Goal: Information Seeking & Learning: Learn about a topic

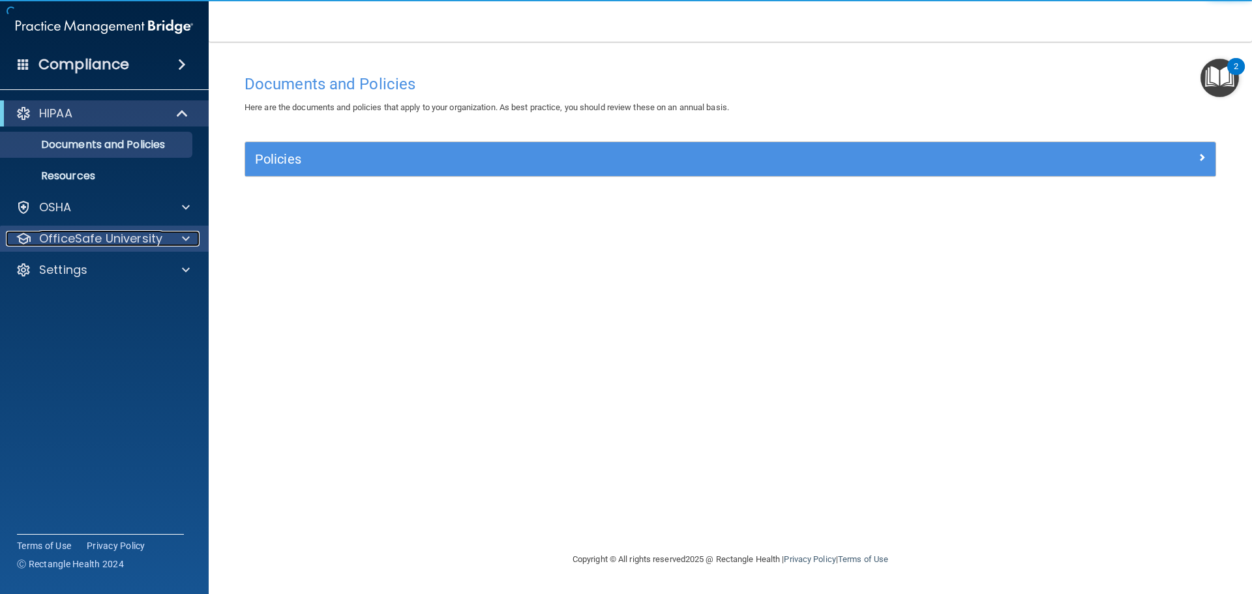
click at [116, 241] on p "OfficeSafe University" at bounding box center [100, 239] width 123 height 16
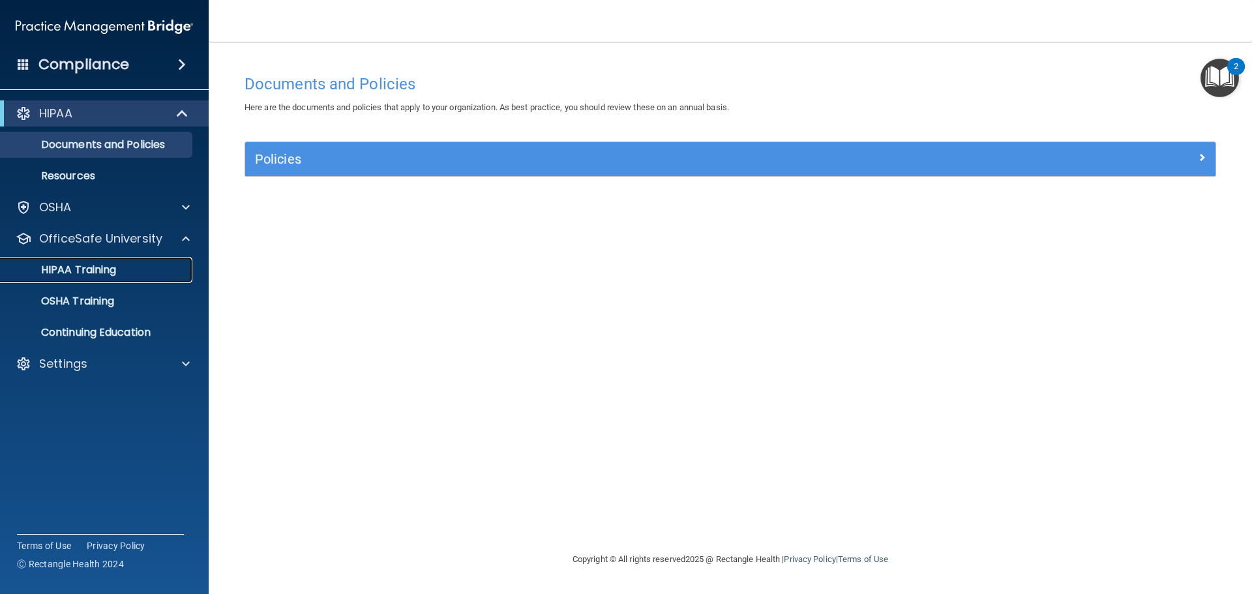
click at [125, 267] on div "HIPAA Training" at bounding box center [97, 270] width 178 height 13
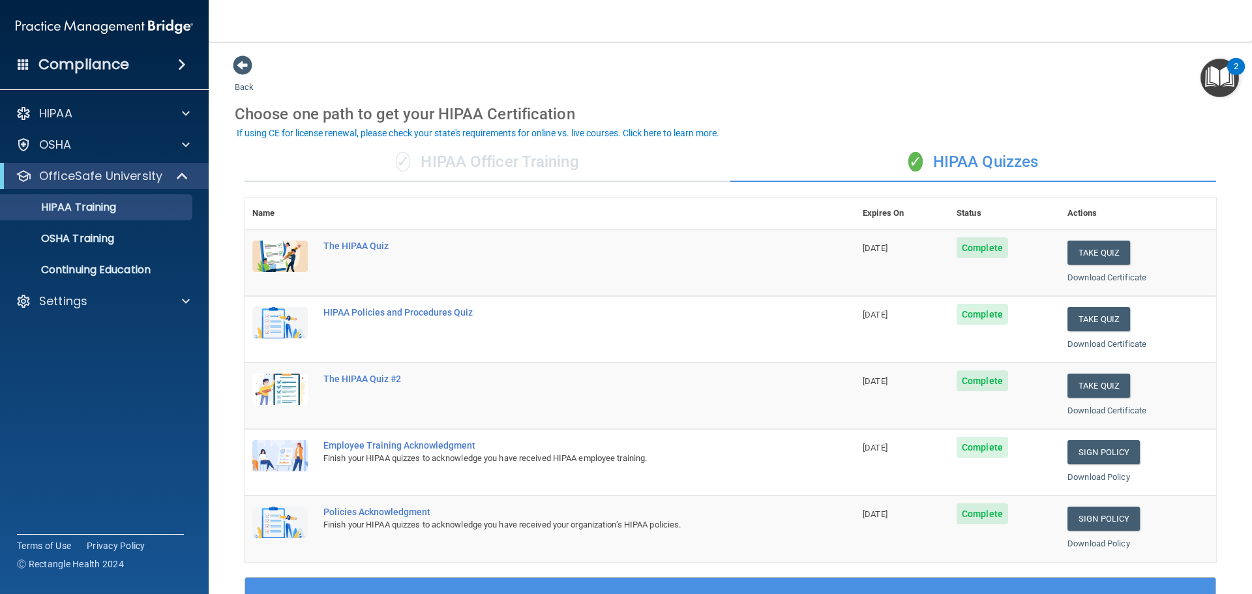
click at [473, 161] on div "✓ HIPAA Officer Training" at bounding box center [488, 162] width 486 height 39
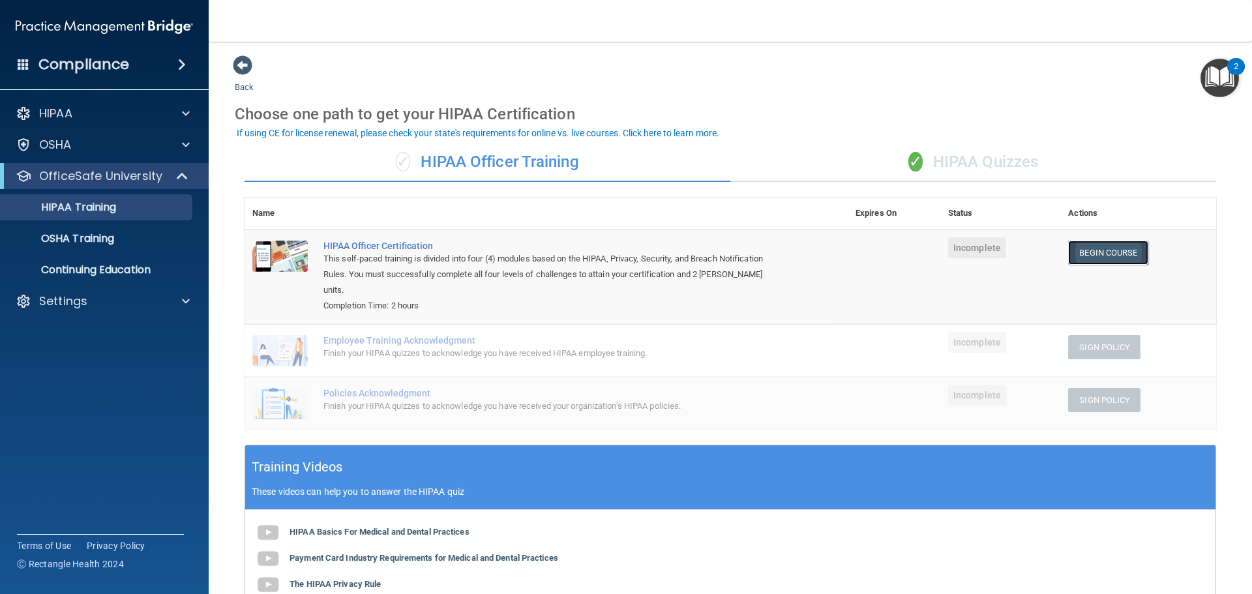
click at [1080, 255] on link "Begin Course" at bounding box center [1108, 253] width 80 height 24
drag, startPoint x: 870, startPoint y: 4, endPoint x: 958, endPoint y: 96, distance: 126.9
click at [958, 99] on div "Choose one path to get your HIPAA Certification" at bounding box center [730, 114] width 991 height 38
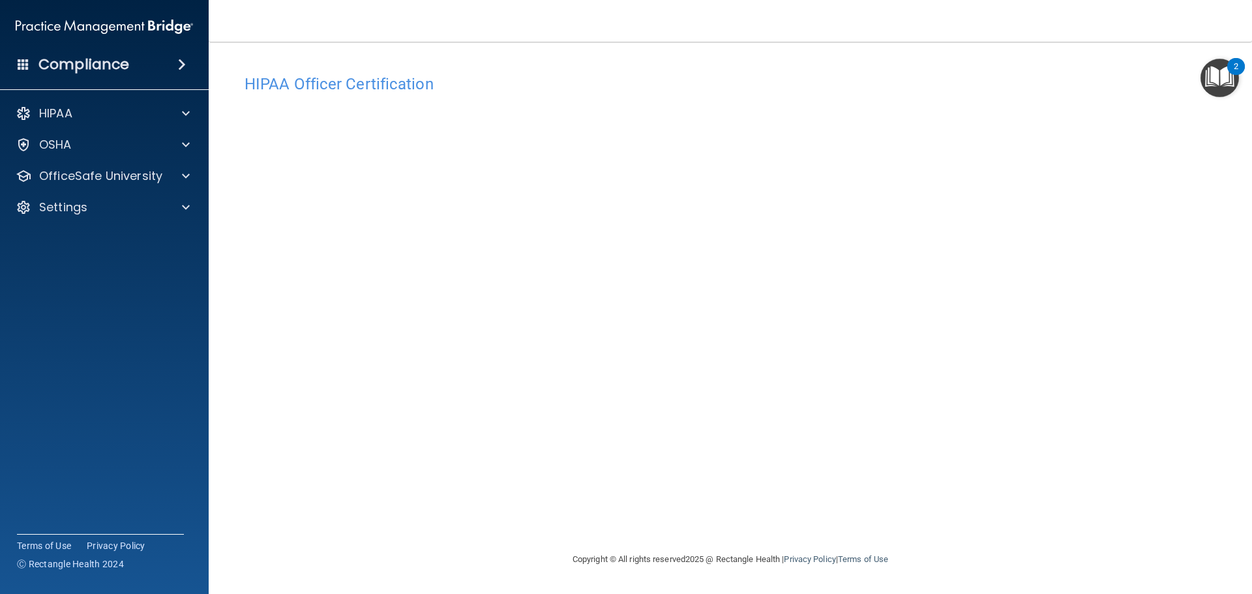
click at [933, 99] on div "HIPAA Officer Certification" at bounding box center [730, 84] width 991 height 32
